Goal: Task Accomplishment & Management: Manage account settings

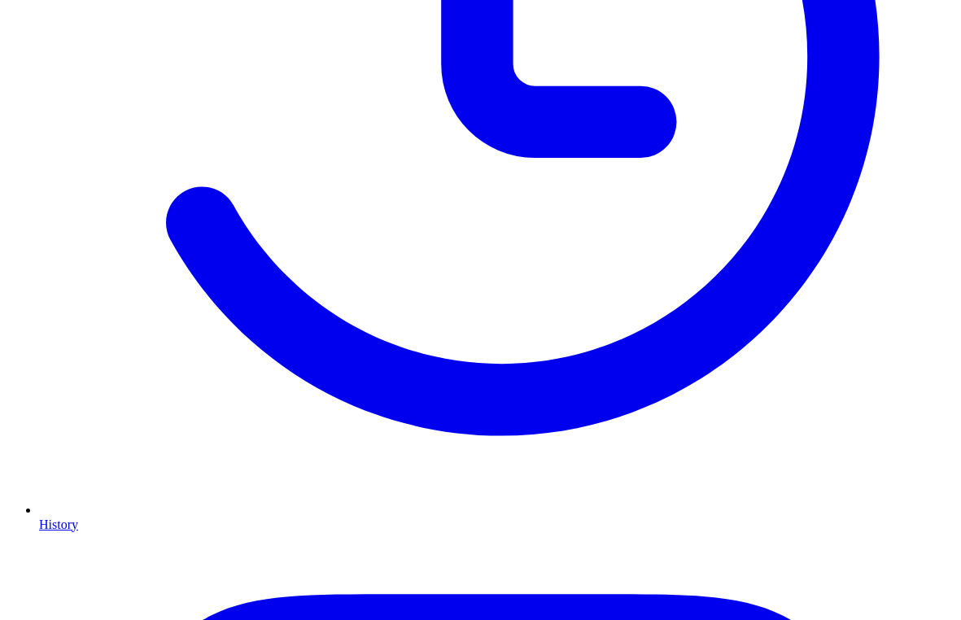
scroll to position [604, 0]
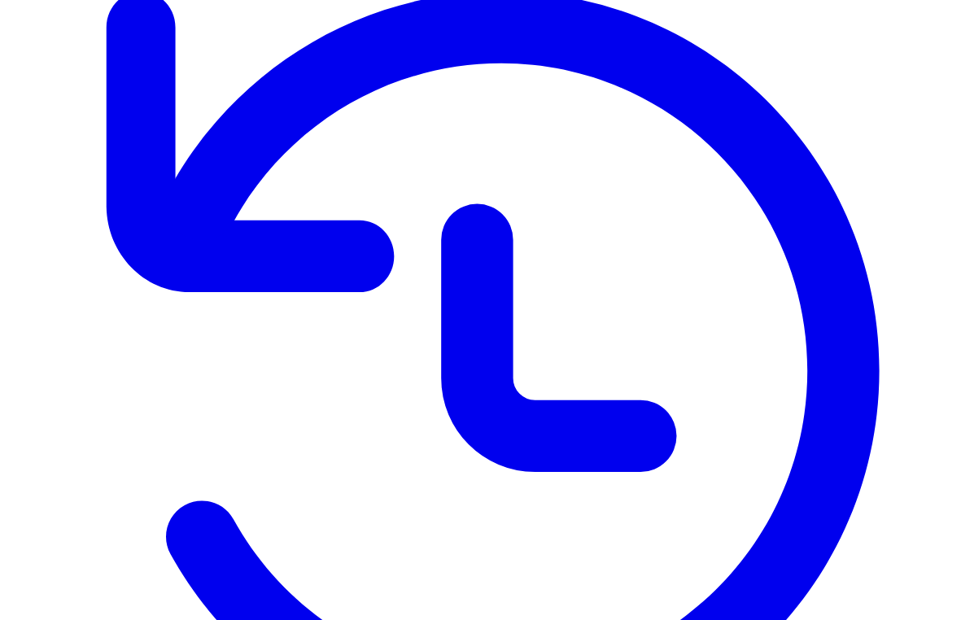
scroll to position [355, 0]
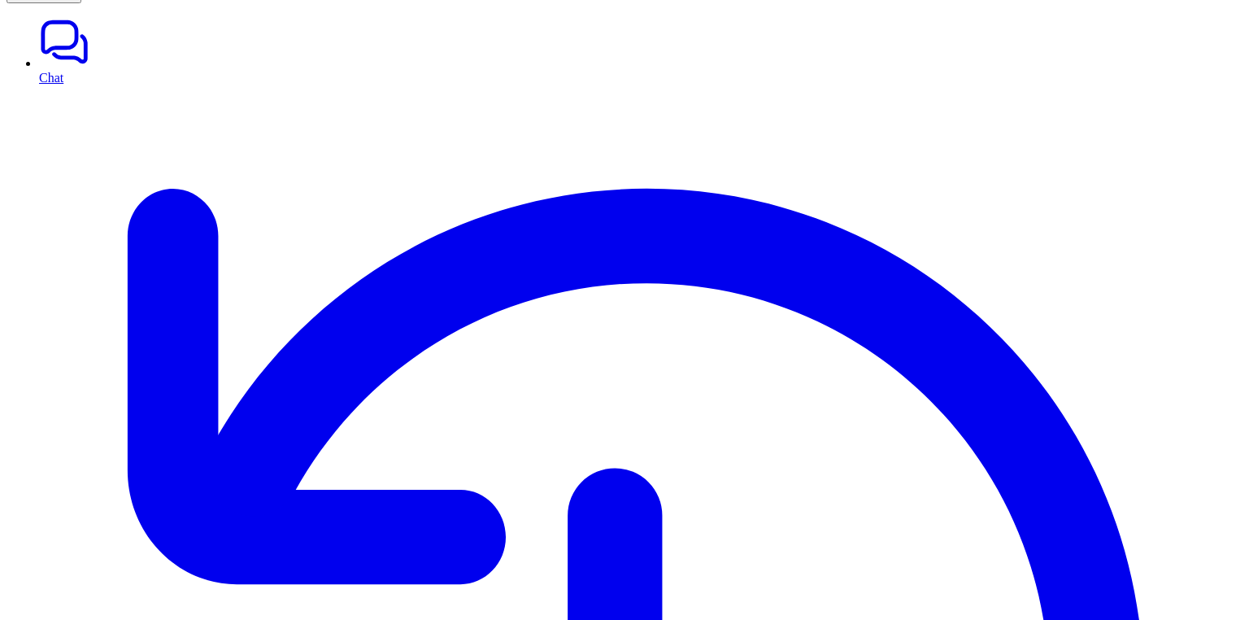
scroll to position [37, 0]
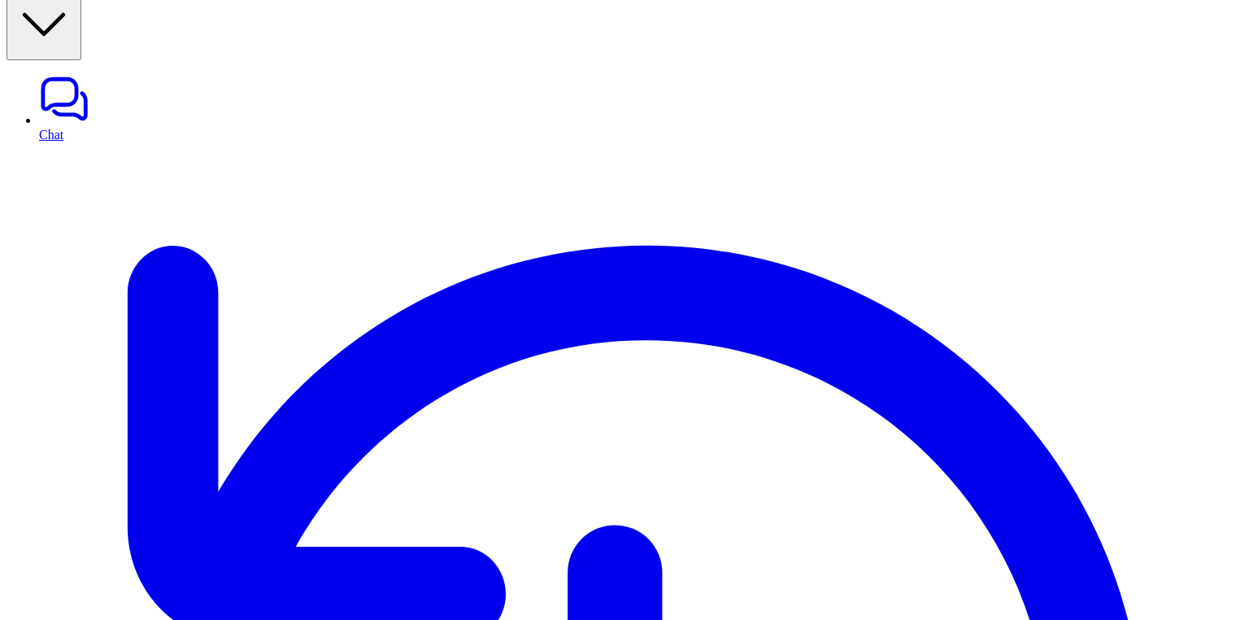
scroll to position [0, 0]
